Goal: Transaction & Acquisition: Purchase product/service

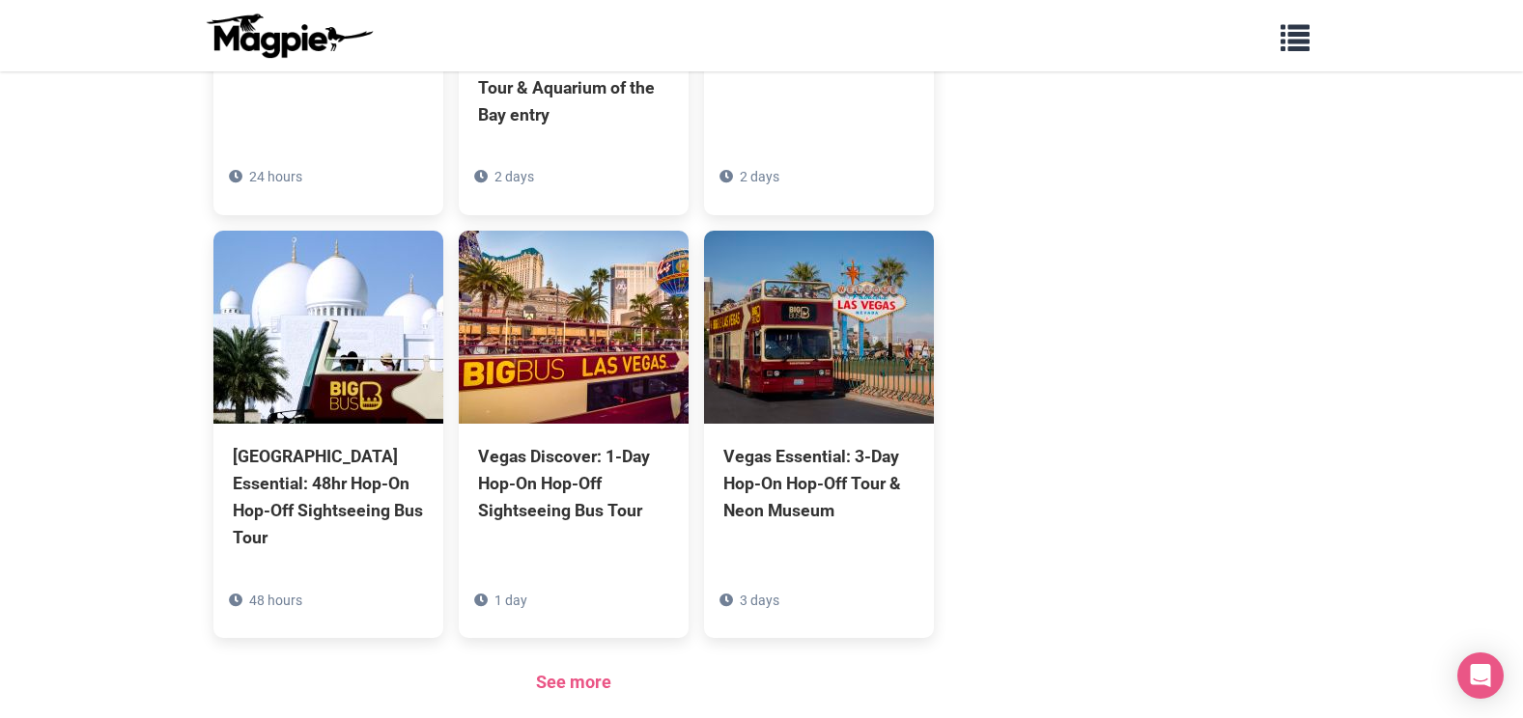
scroll to position [1873, 0]
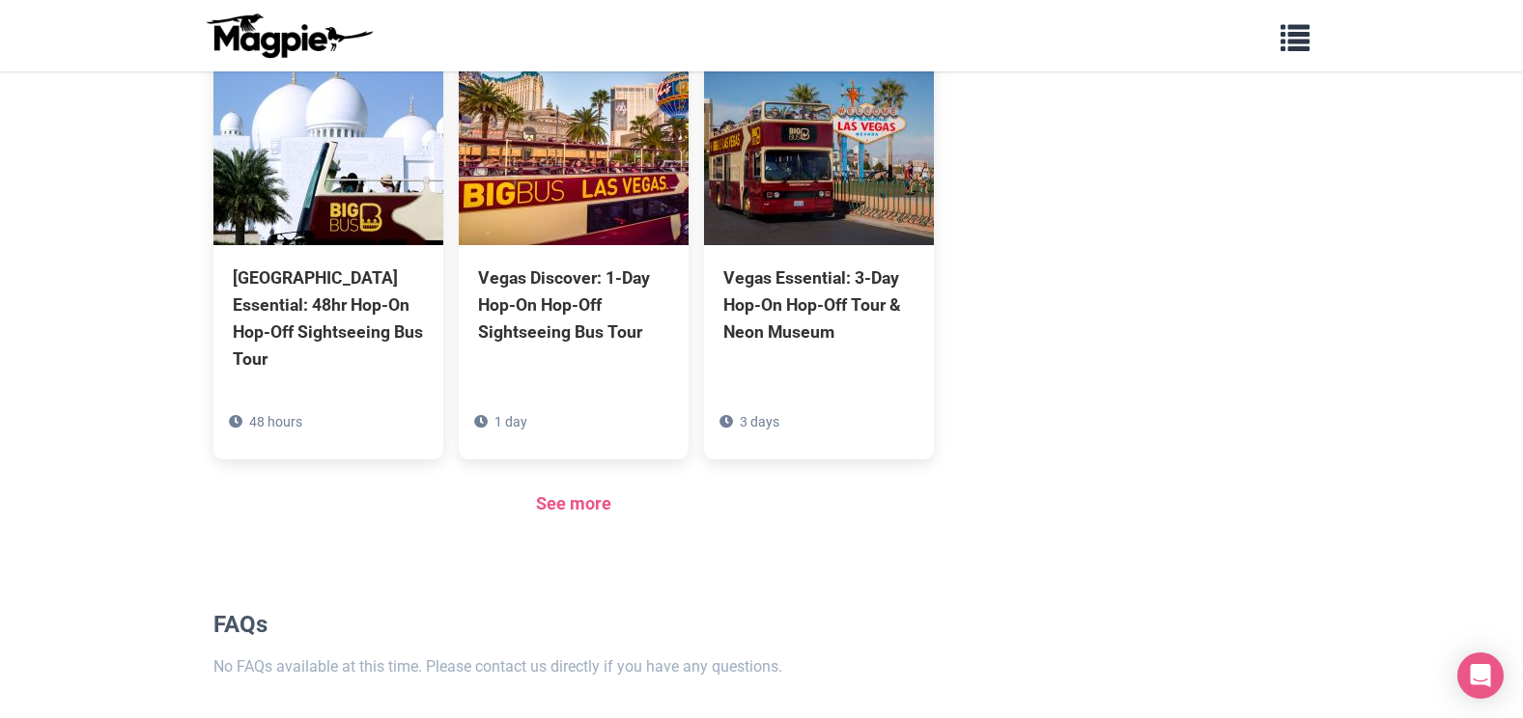
click at [591, 491] on div "See more" at bounding box center [573, 505] width 721 height 28
click at [584, 493] on link "See more" at bounding box center [573, 503] width 75 height 20
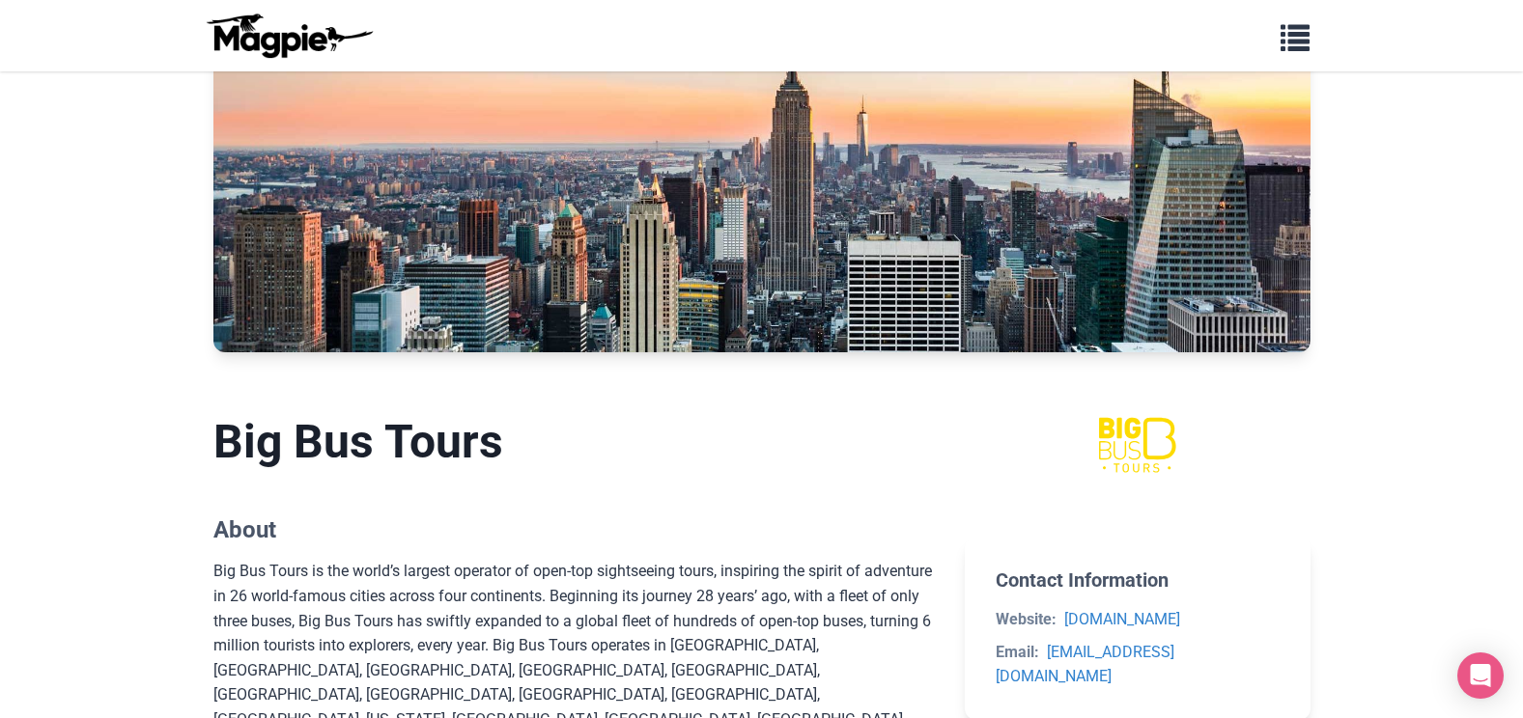
scroll to position [676, 0]
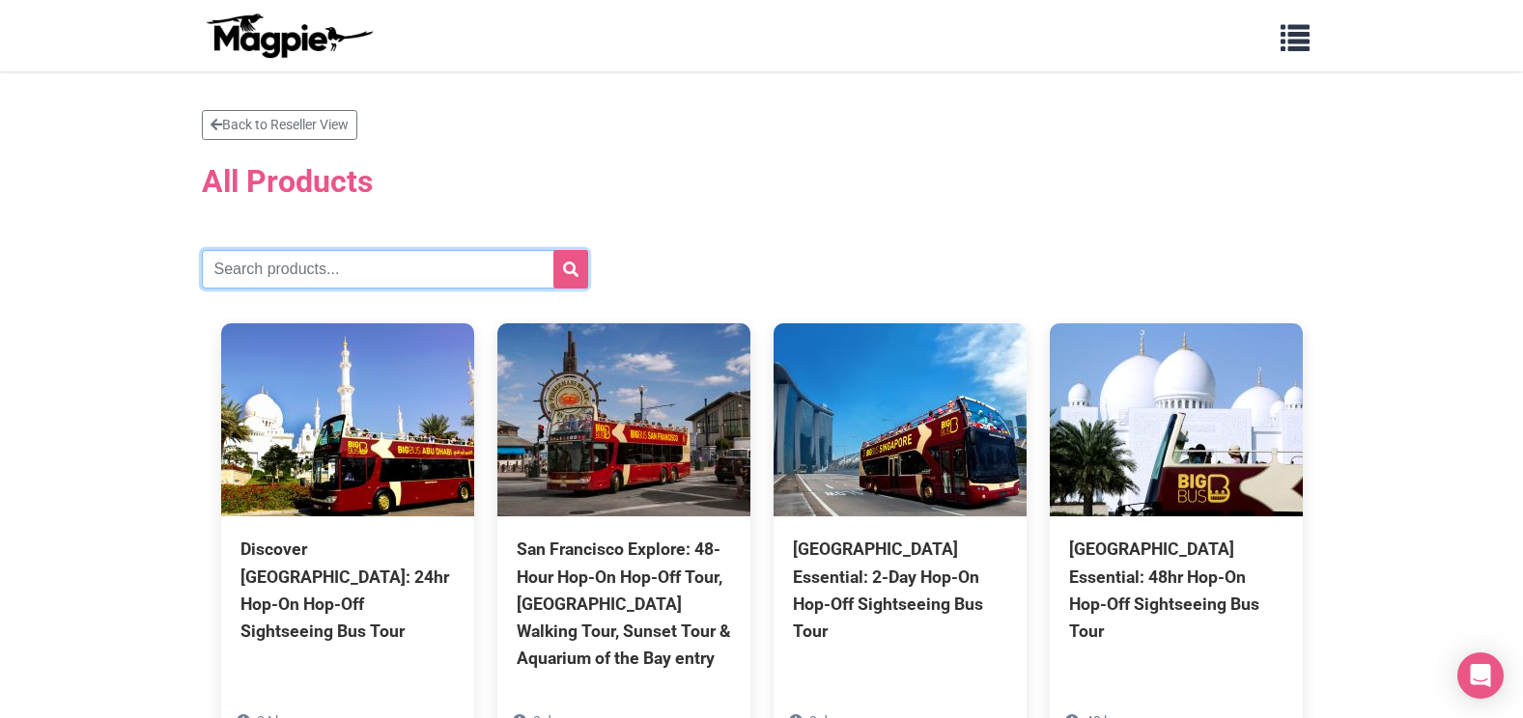
click at [330, 287] on input "text" at bounding box center [395, 269] width 386 height 39
type input "Christmas"
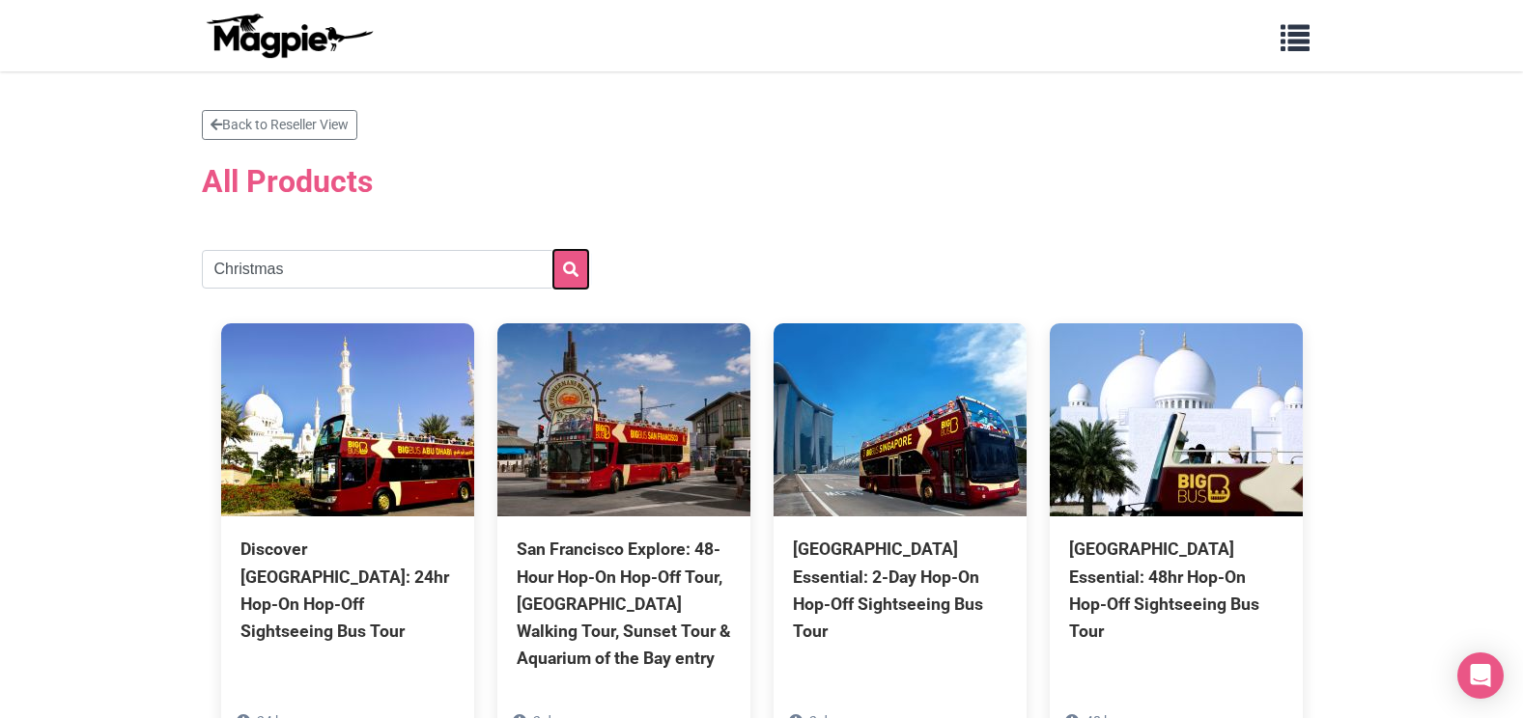
click at [575, 275] on icon "submit" at bounding box center [570, 269] width 15 height 15
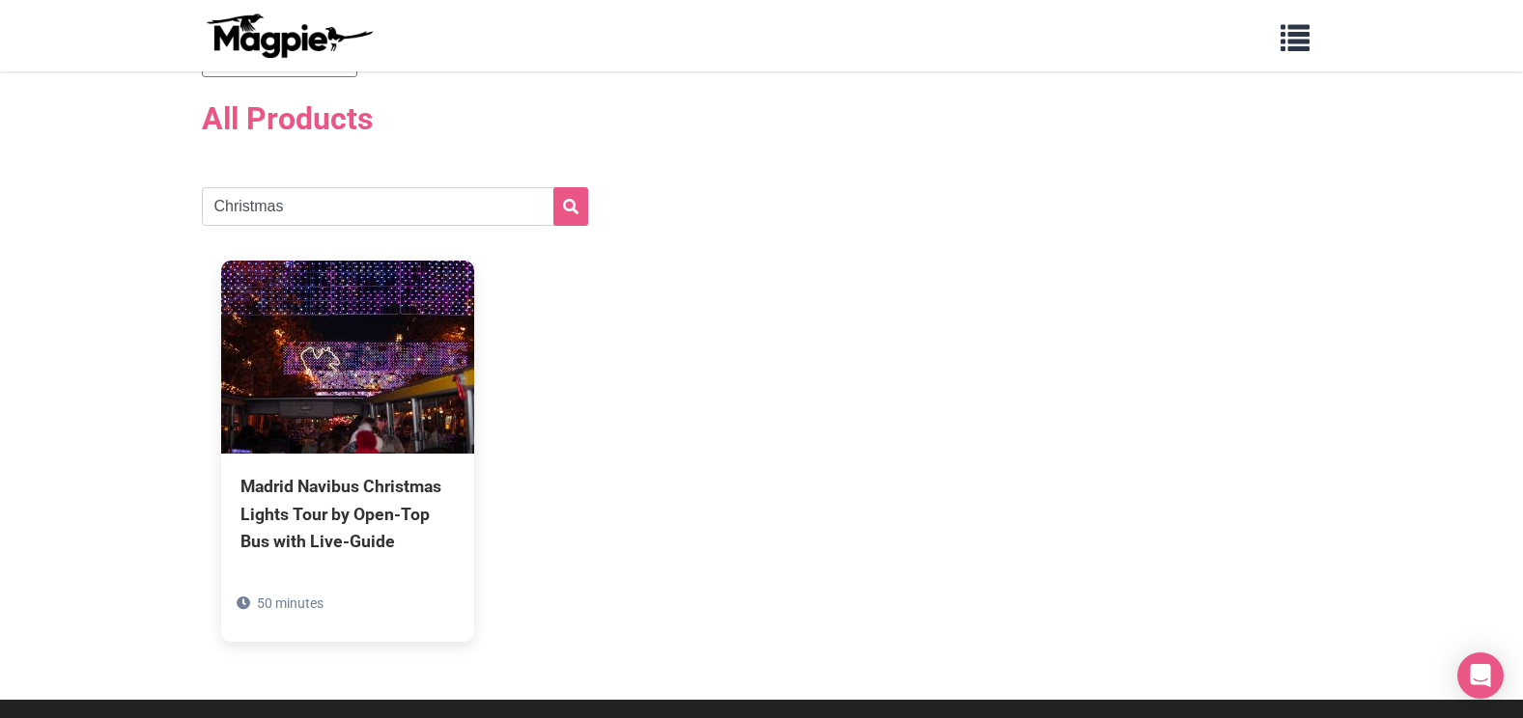
scroll to position [97, 0]
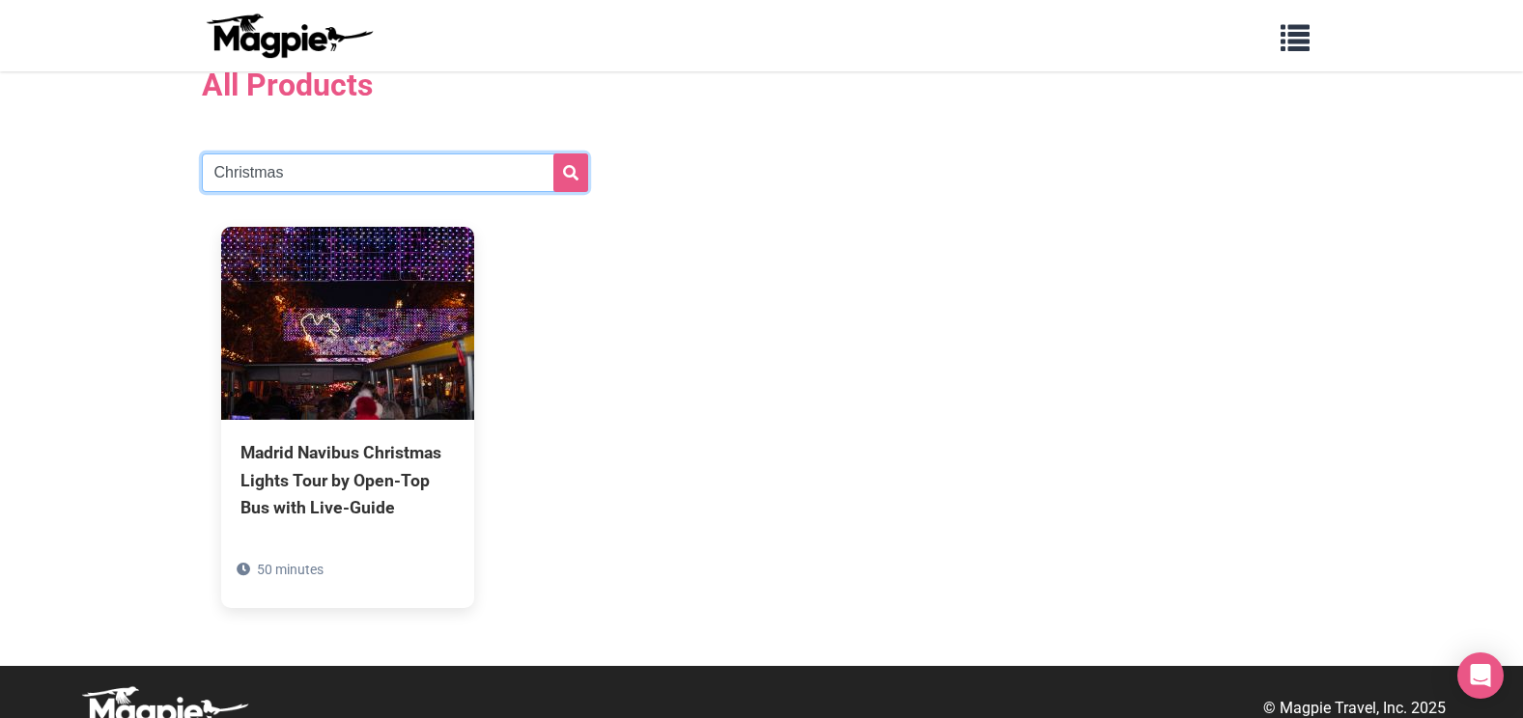
click at [317, 169] on input "Christmas" at bounding box center [395, 173] width 386 height 39
type input "Light"
click at [553, 154] on button "submit" at bounding box center [570, 173] width 35 height 39
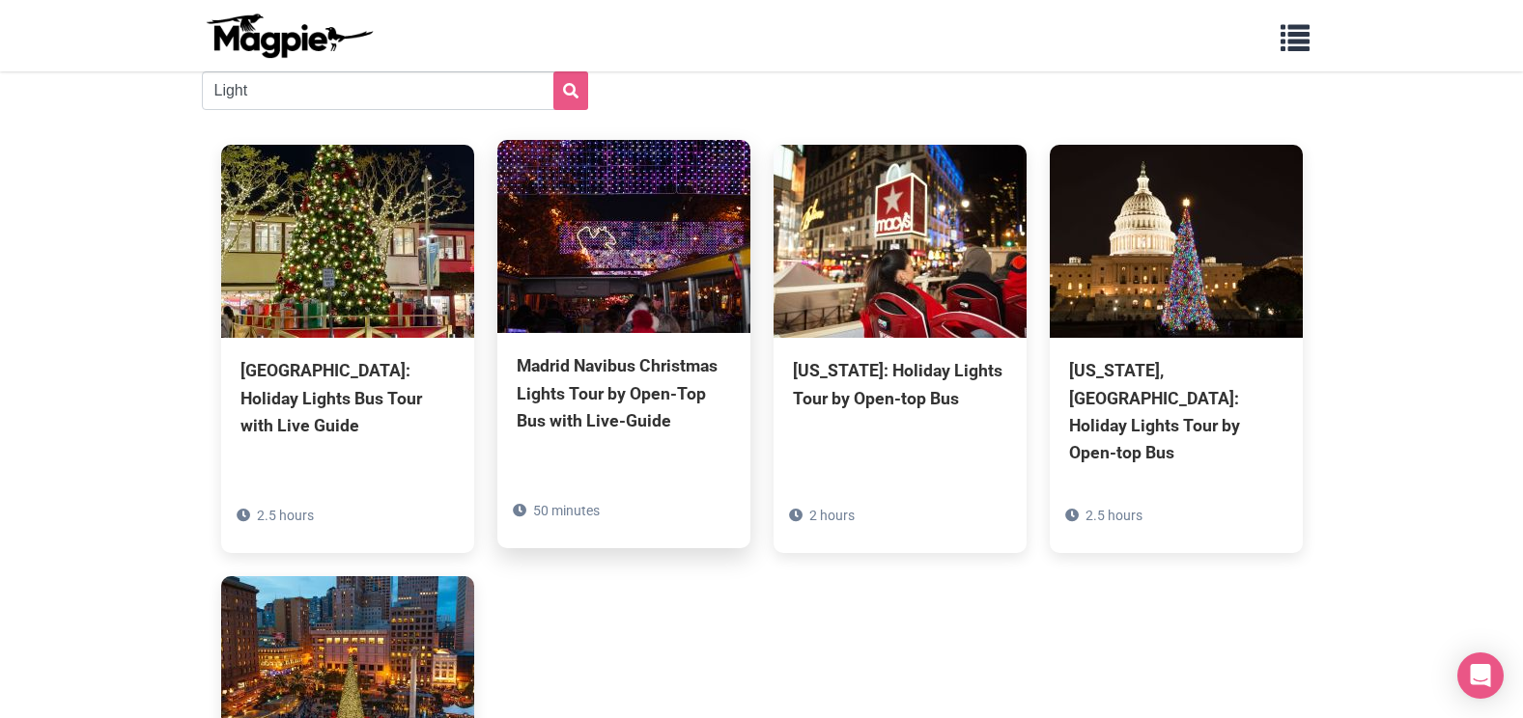
scroll to position [193, 0]
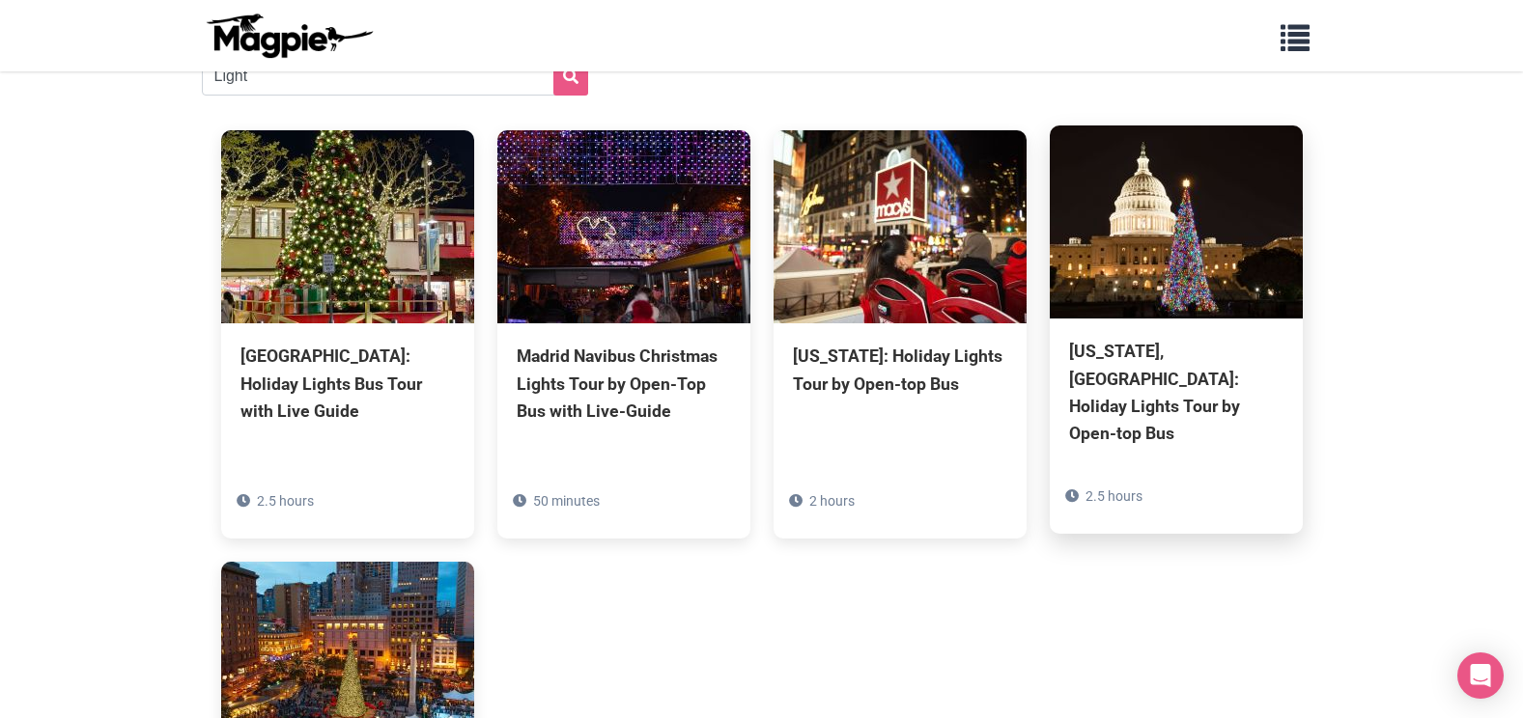
click at [1192, 379] on div "Washington, DC: Holiday Lights Tour by Open-top Bus" at bounding box center [1176, 392] width 214 height 109
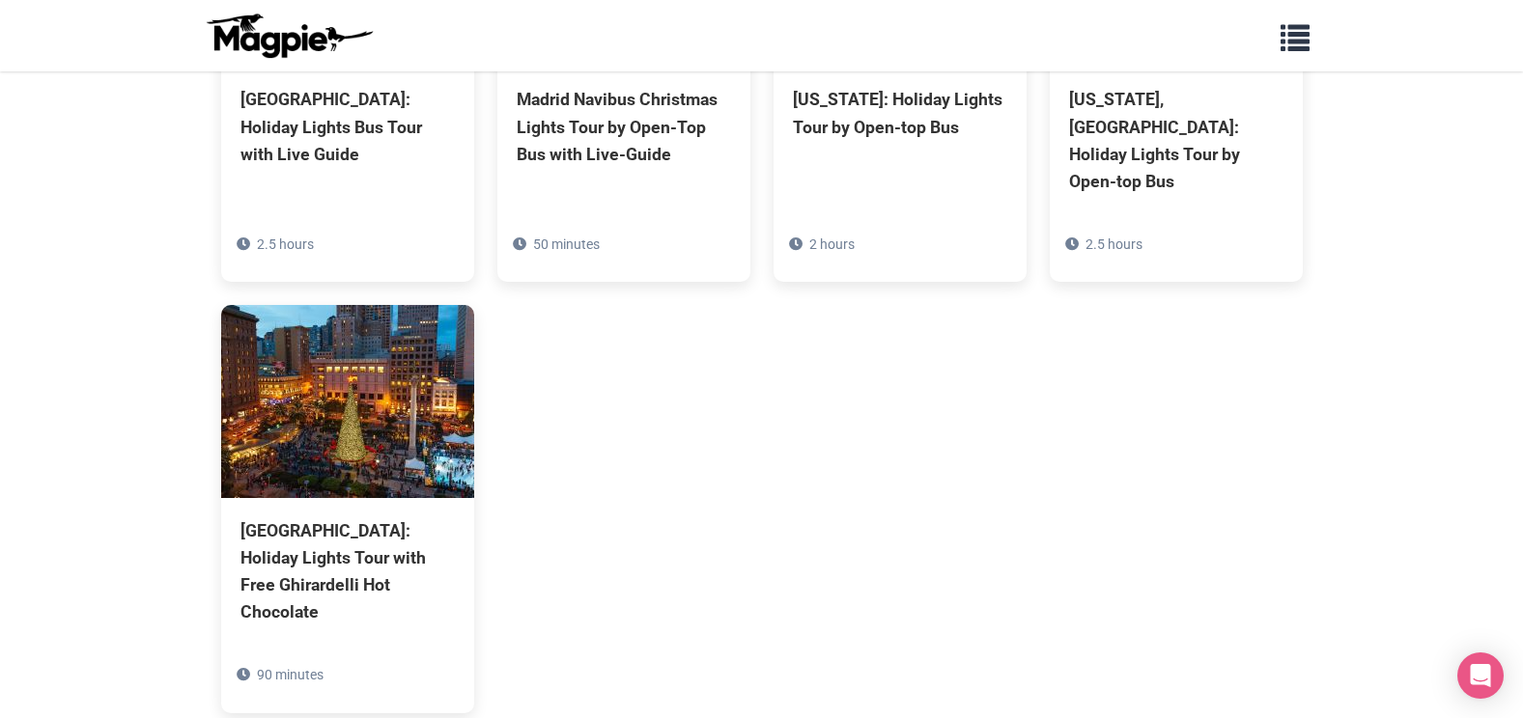
scroll to position [556, 0]
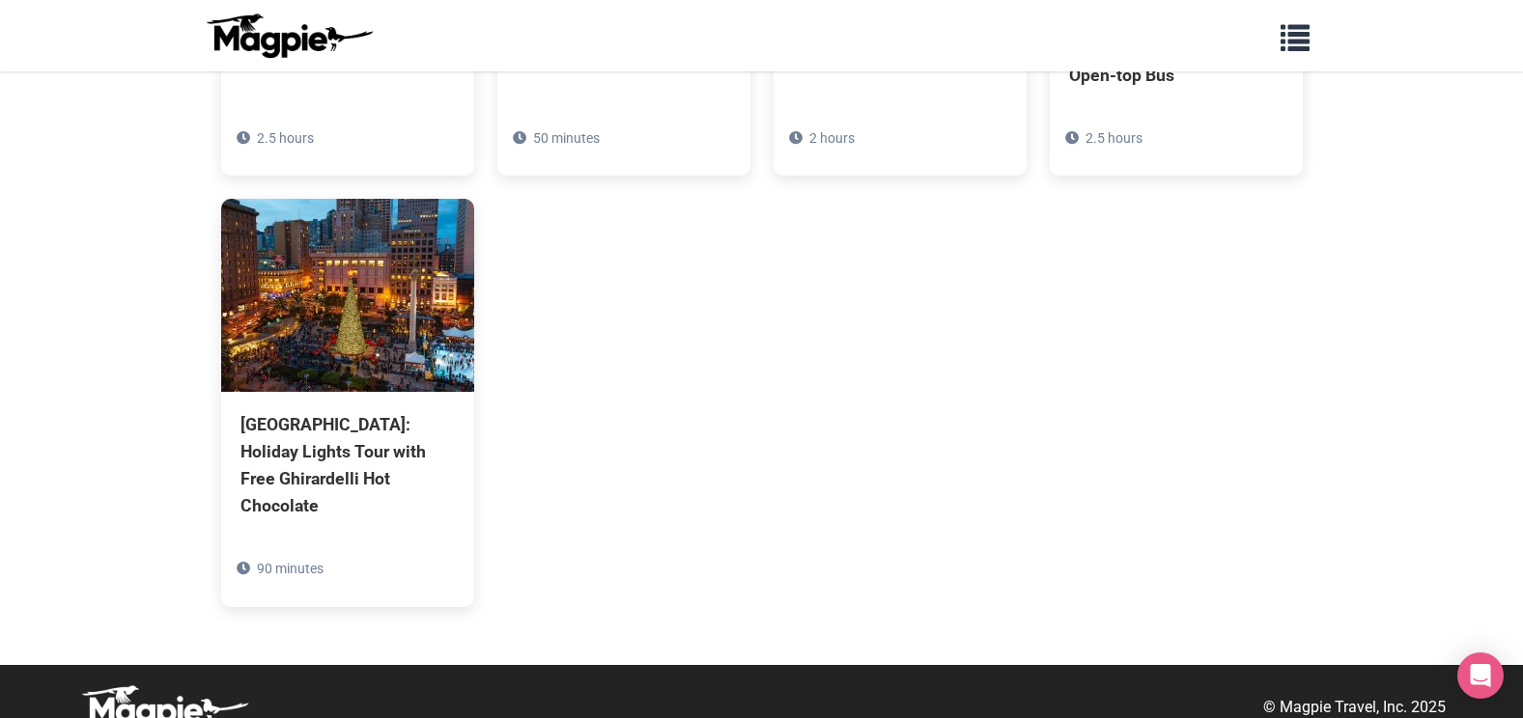
click at [1151, 452] on div "Los Angeles: Holiday Lights Bus Tour with Live Guide 2.5 hours Madrid Navibus C…" at bounding box center [762, 187] width 1120 height 878
